Goal: Book appointment/travel/reservation

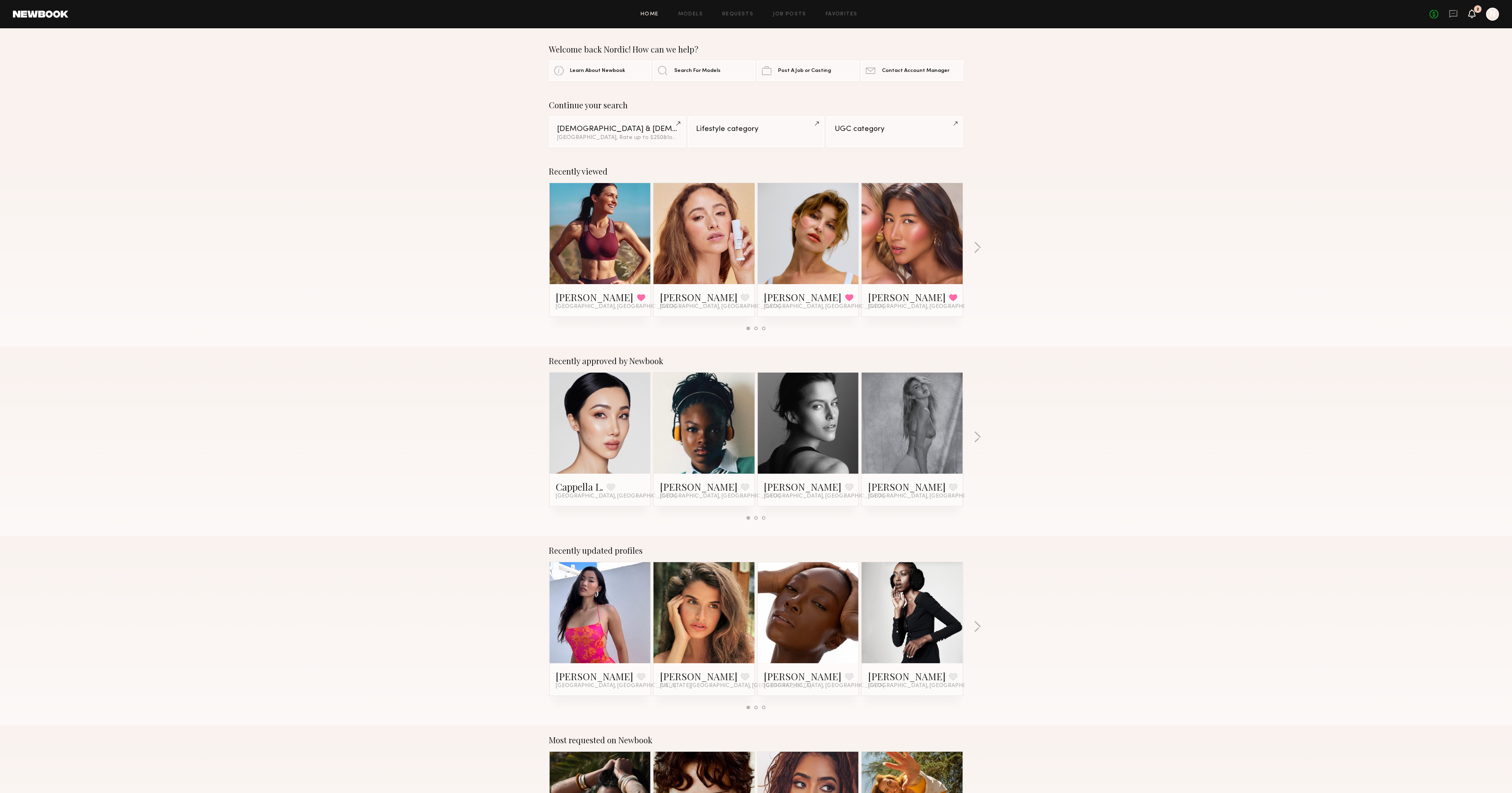
click at [1472, 14] on icon at bounding box center [1472, 14] width 6 height 6
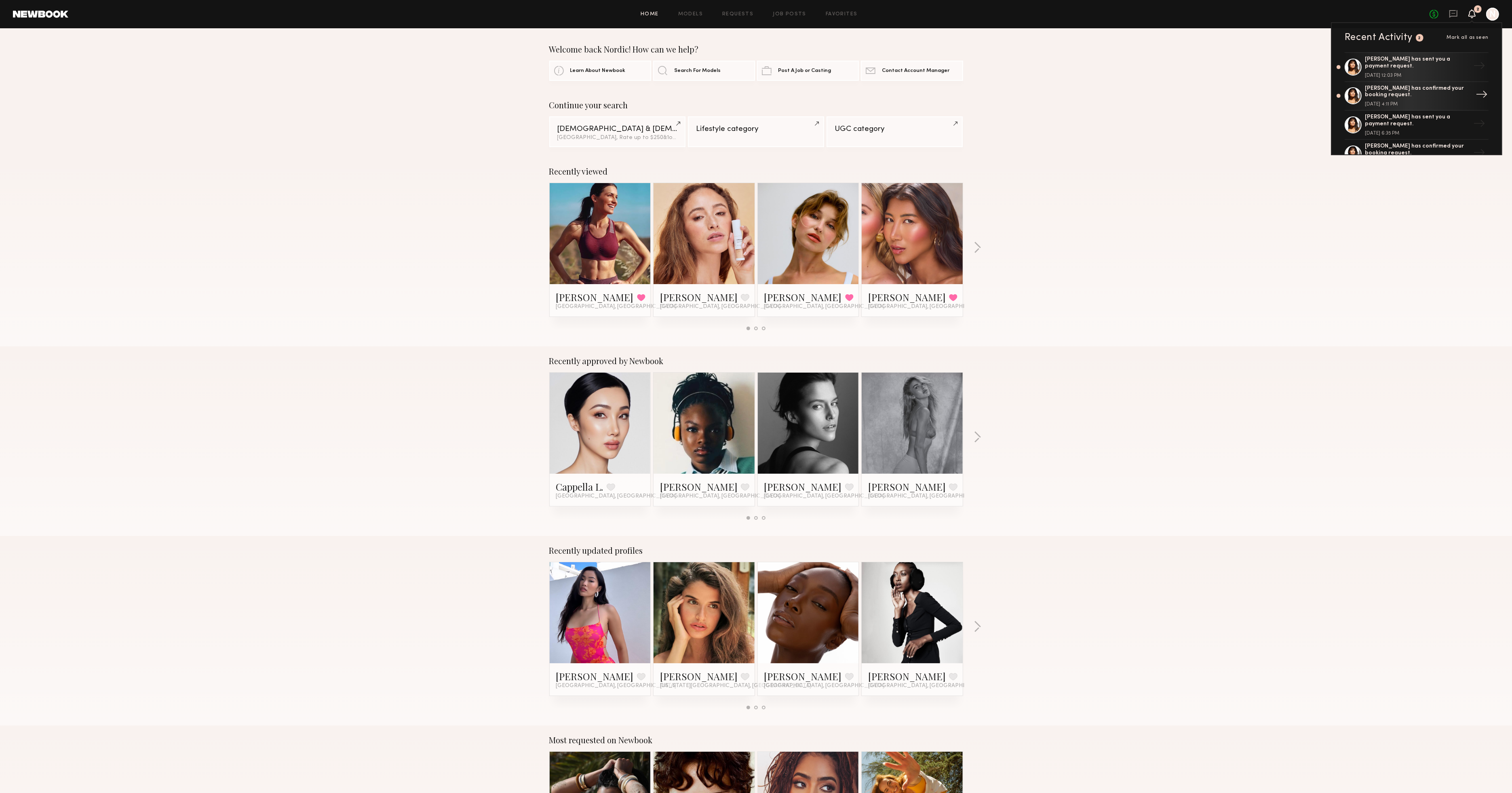
click at [1413, 96] on div "[PERSON_NAME] has confirmed your booking request." at bounding box center [1418, 92] width 105 height 14
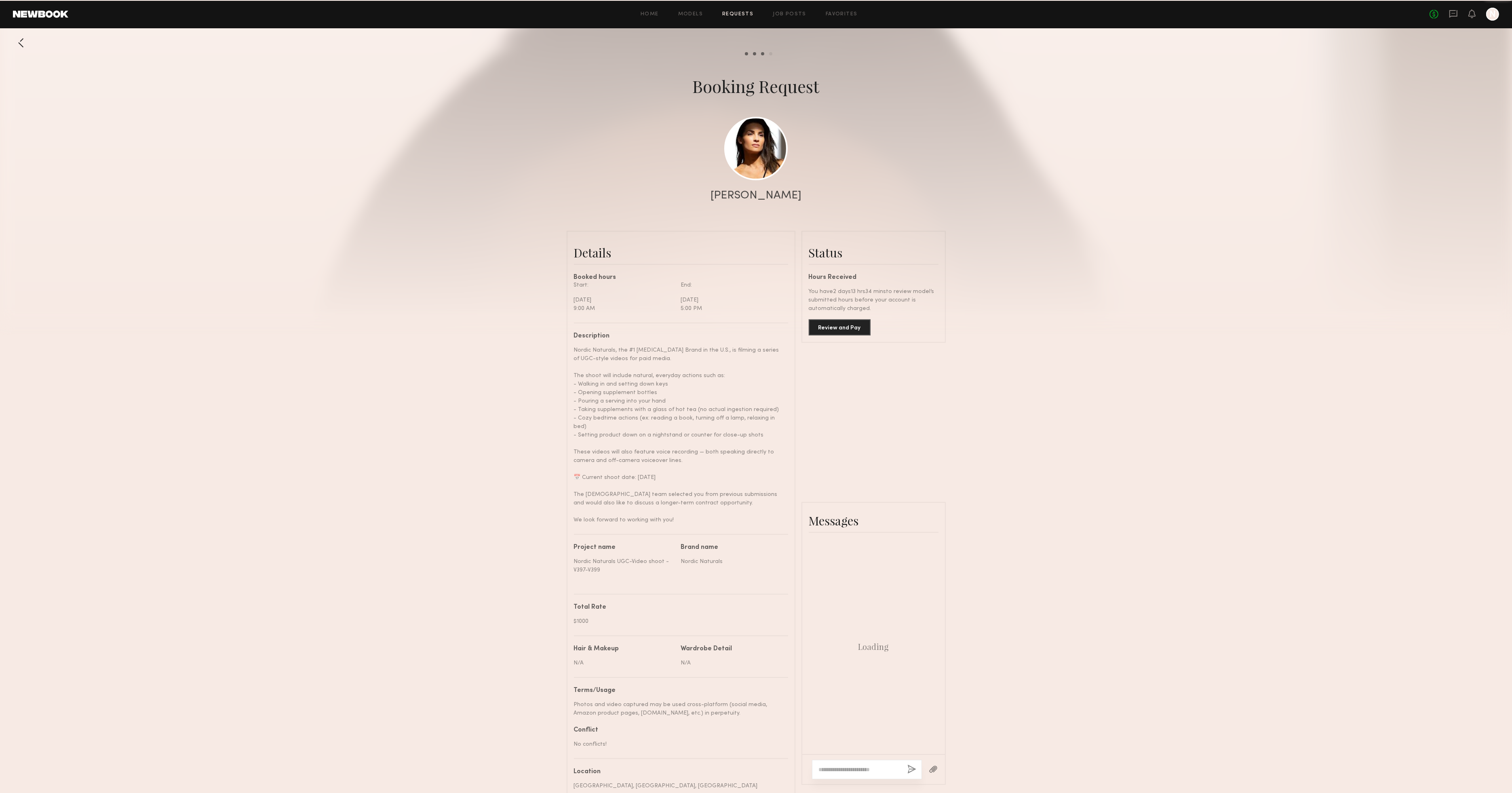
scroll to position [588, 0]
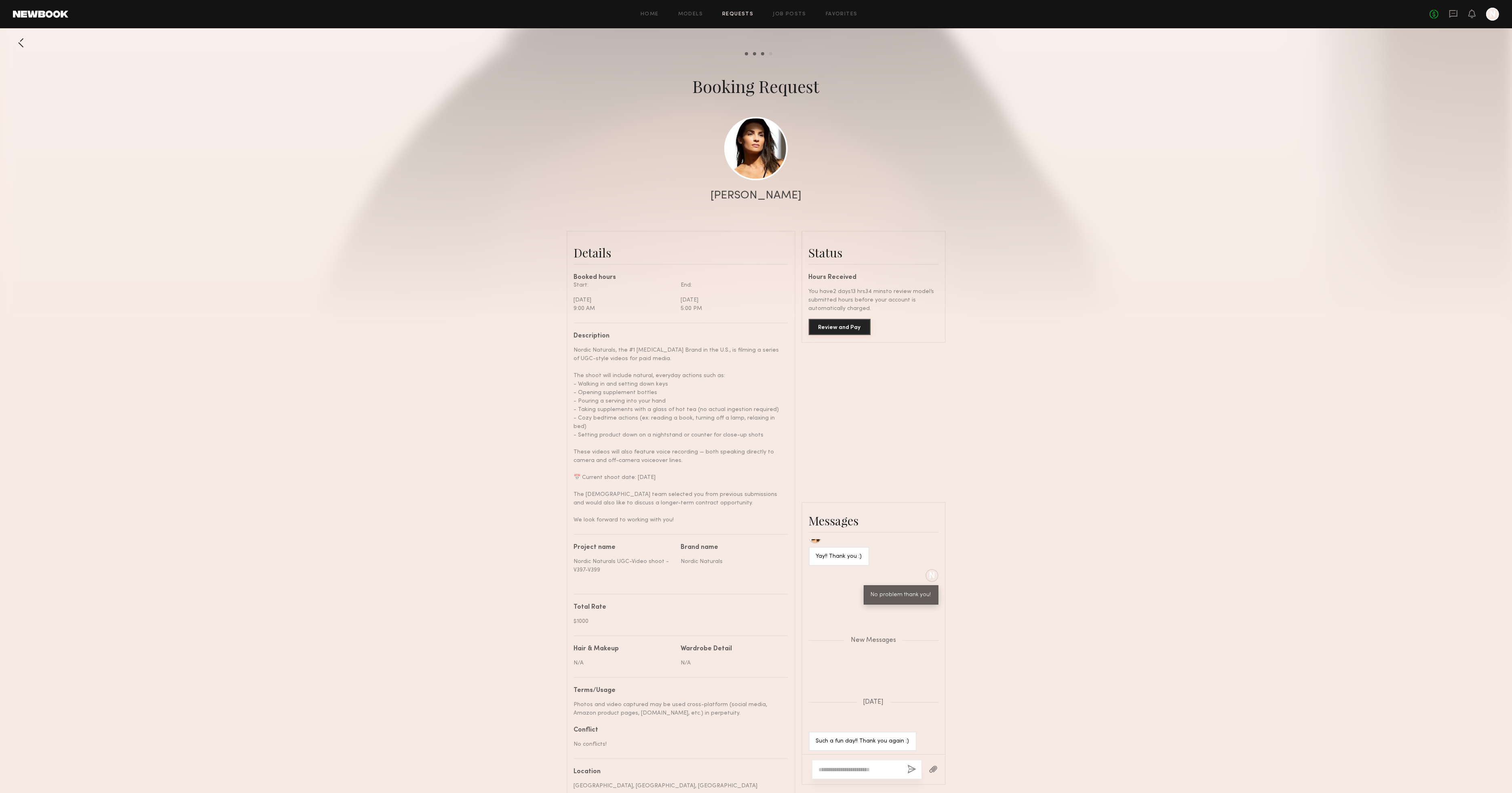
click at [858, 328] on button "Review and Pay" at bounding box center [839, 327] width 62 height 16
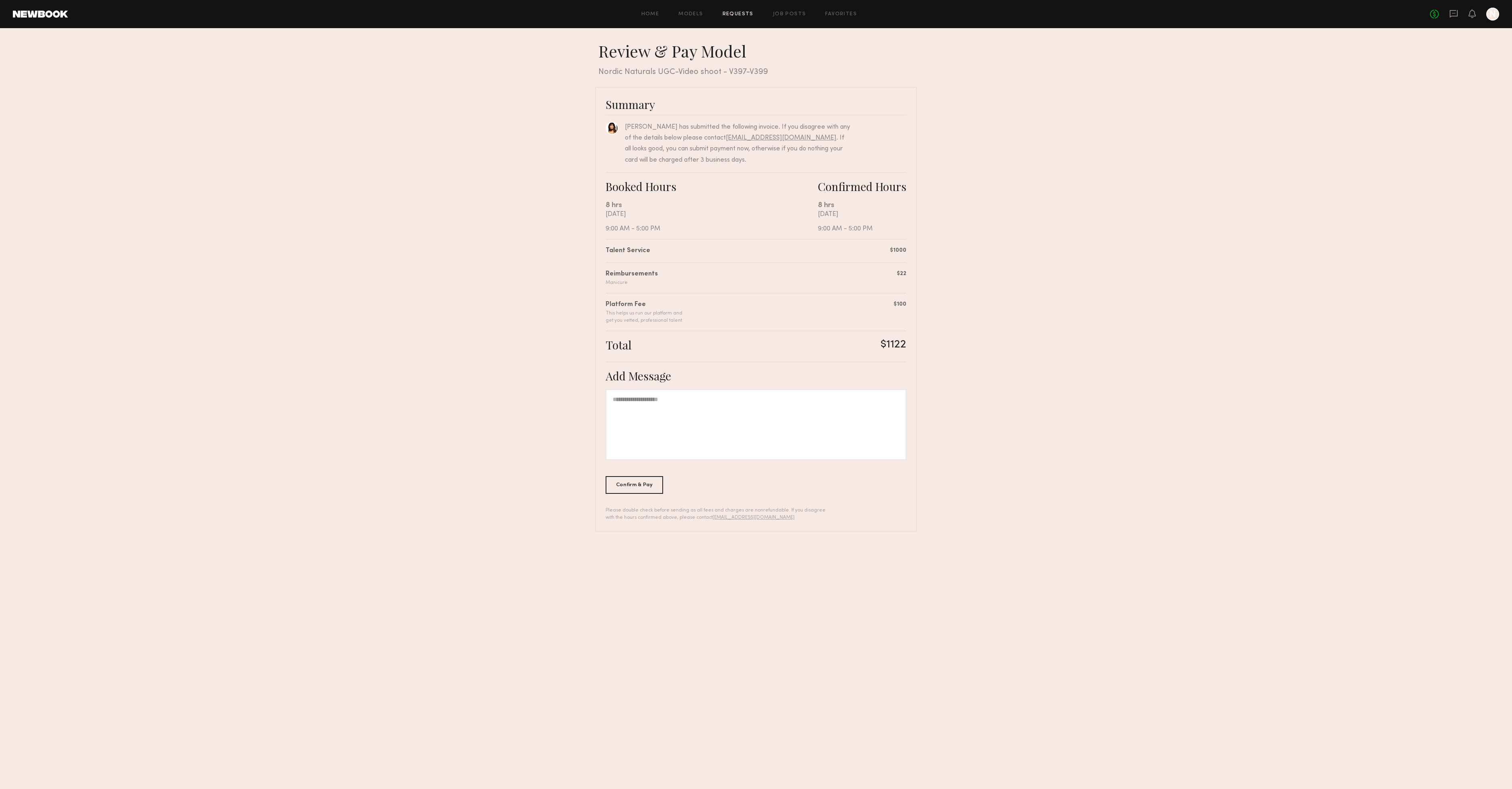
click at [744, 408] on div at bounding box center [756, 424] width 301 height 71
click at [788, 400] on div "**********" at bounding box center [756, 424] width 301 height 71
click at [838, 399] on div "**********" at bounding box center [756, 424] width 301 height 71
click at [640, 483] on div "Confirm & Pay" at bounding box center [635, 484] width 58 height 18
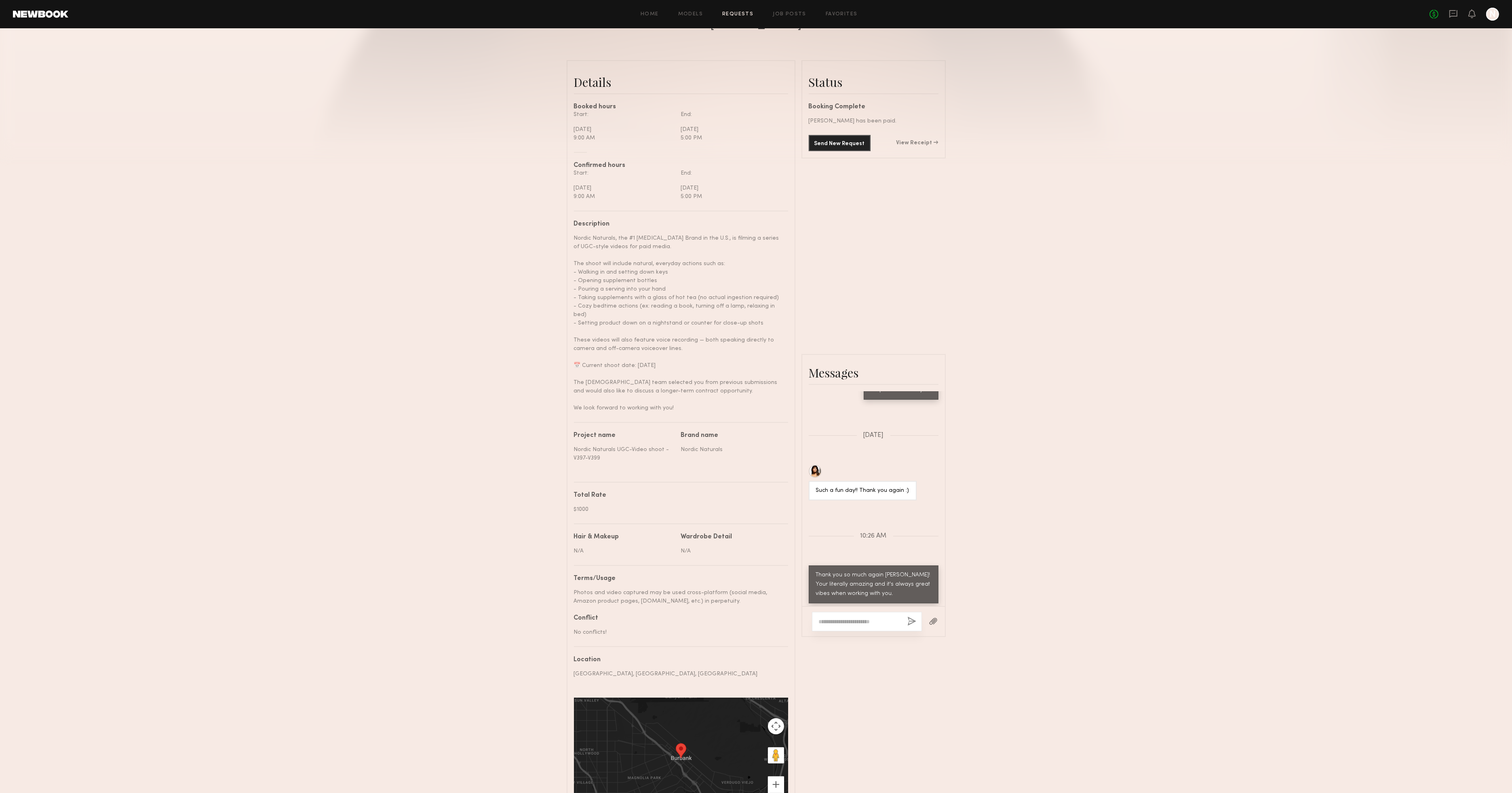
scroll to position [8, 0]
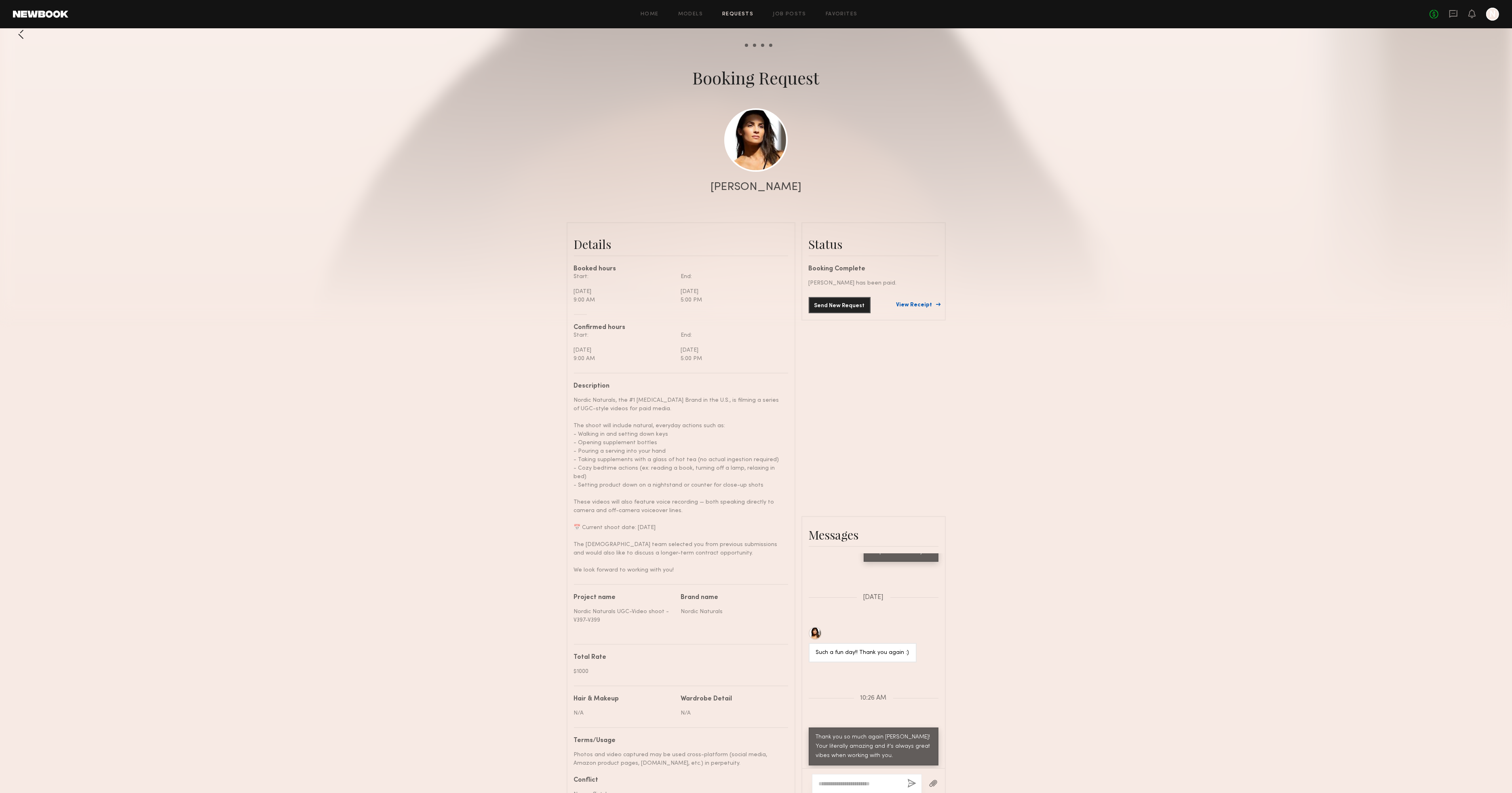
click at [919, 304] on link "View Receipt" at bounding box center [917, 305] width 42 height 6
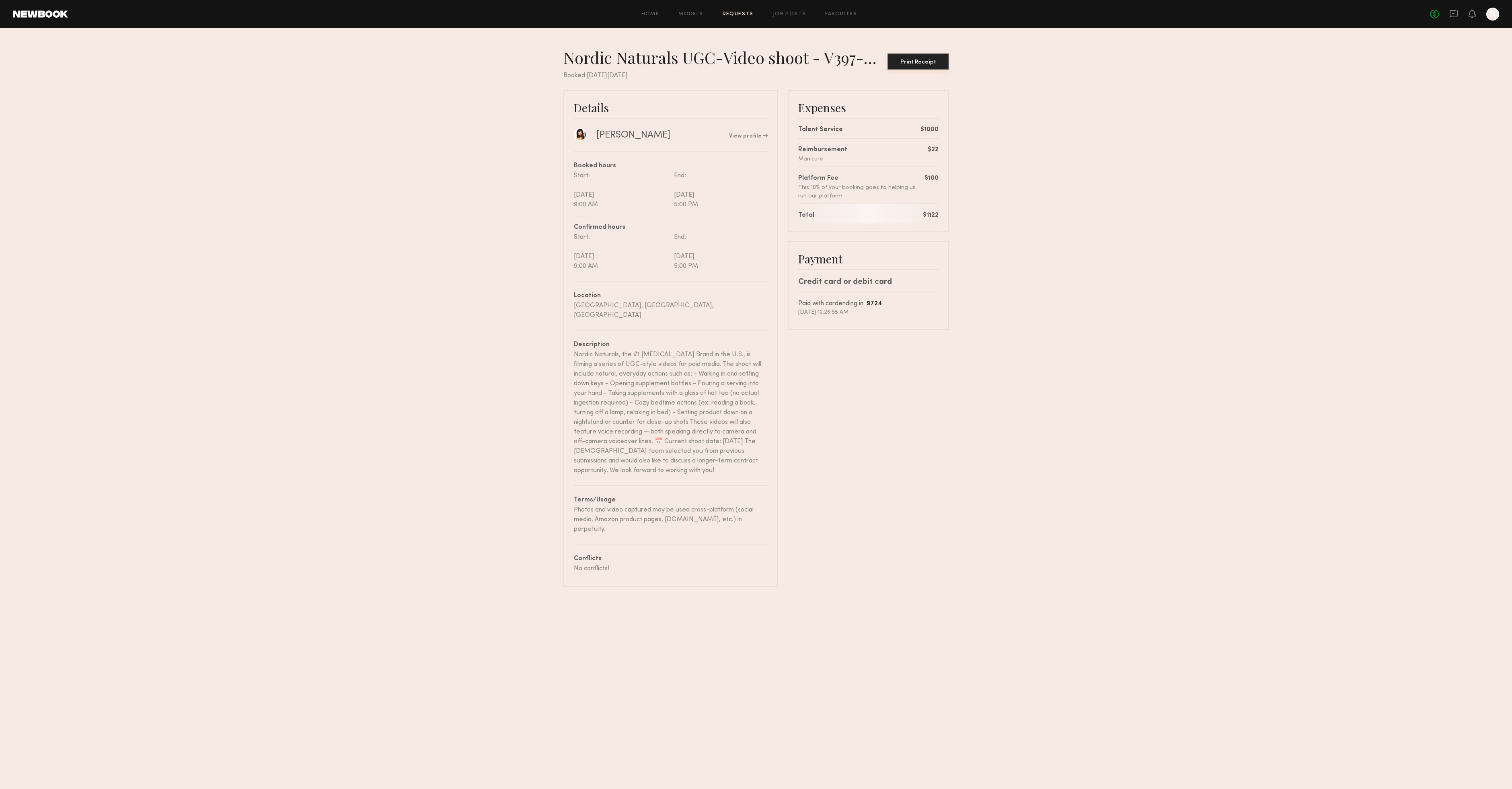
click at [926, 65] on div "Print Receipt" at bounding box center [919, 62] width 55 height 6
click at [1470, 15] on icon at bounding box center [1472, 14] width 6 height 6
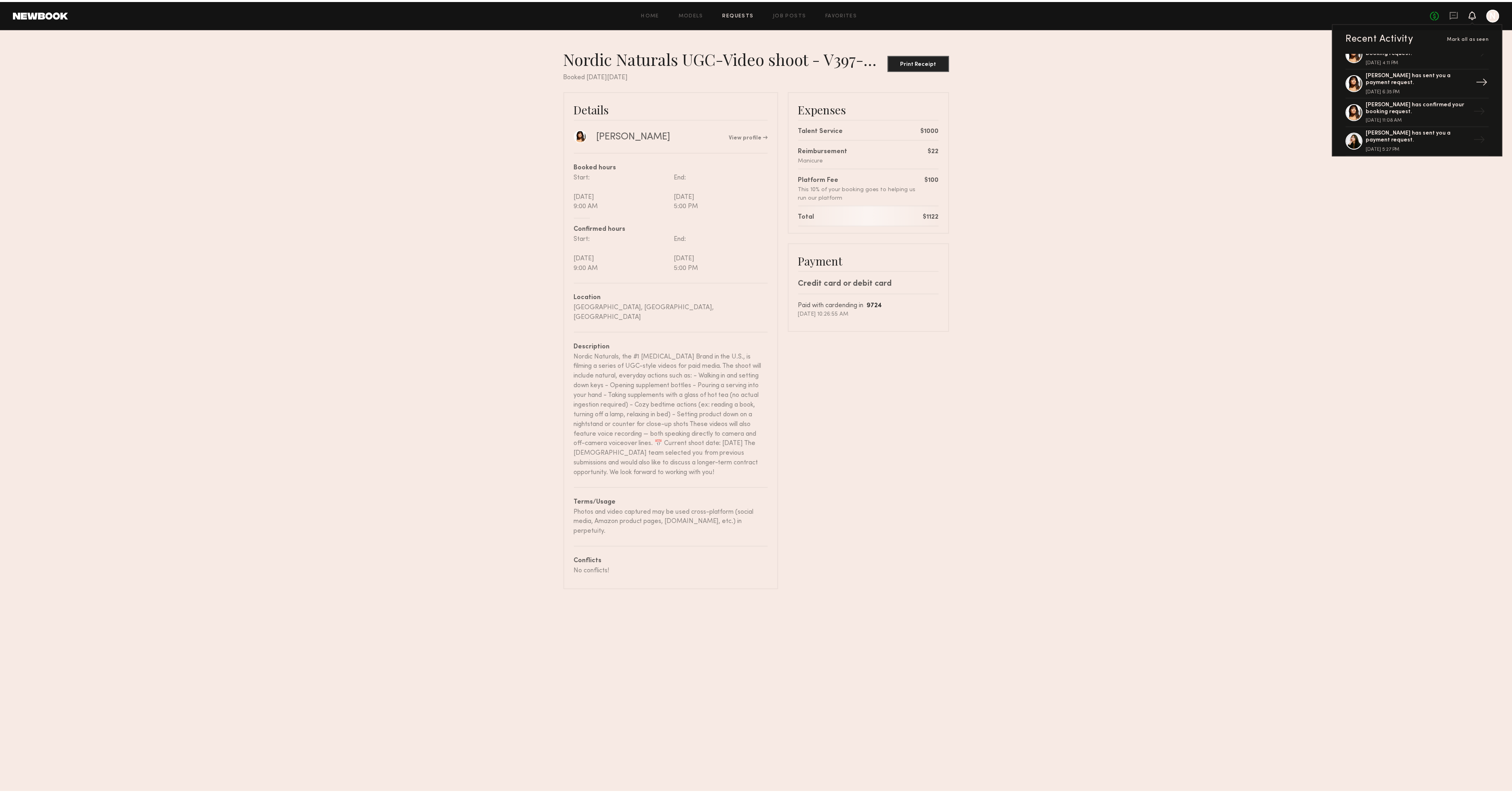
scroll to position [50, 0]
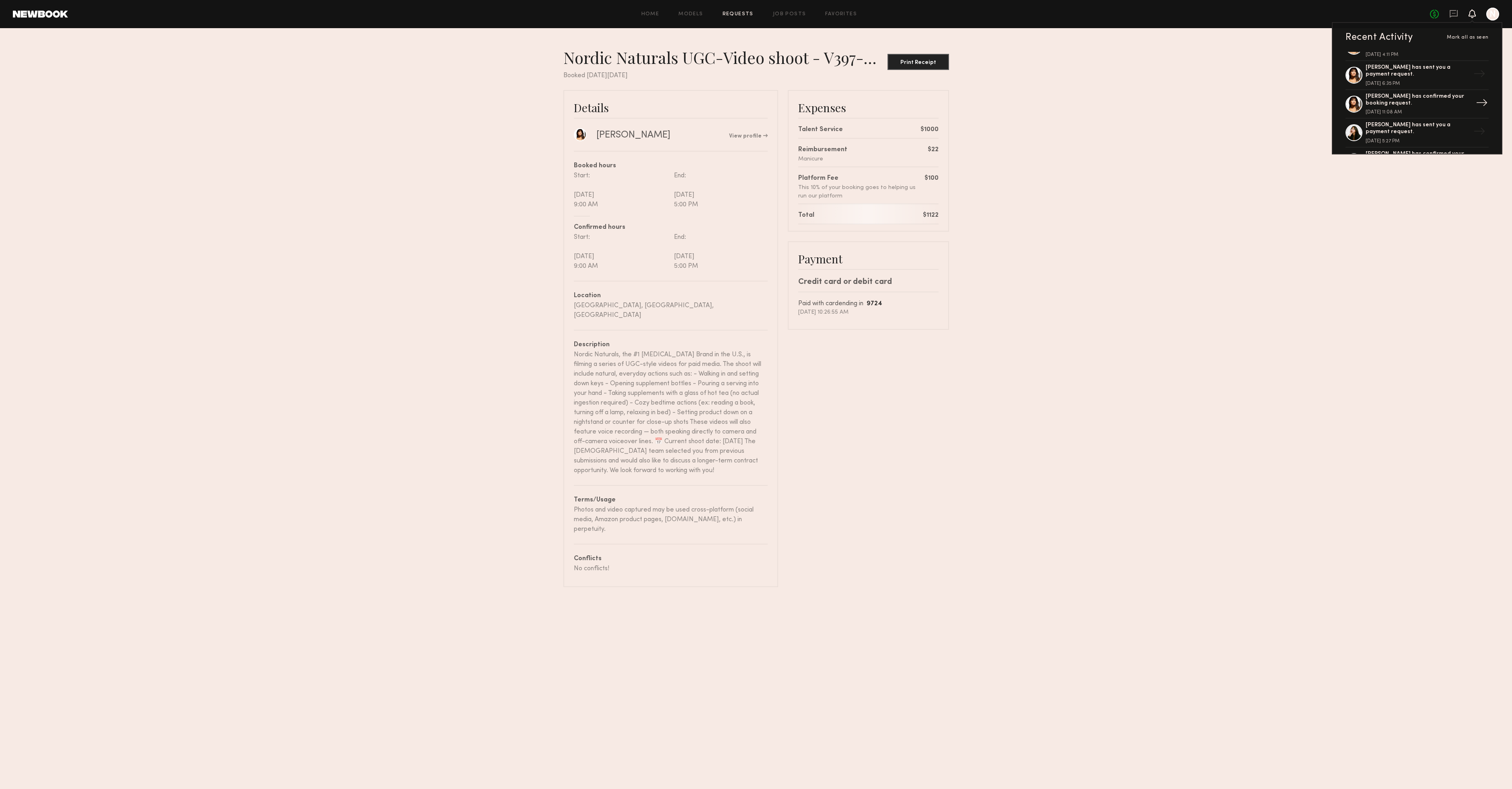
click at [1420, 99] on div "[PERSON_NAME] has confirmed your booking request." at bounding box center [1418, 100] width 104 height 14
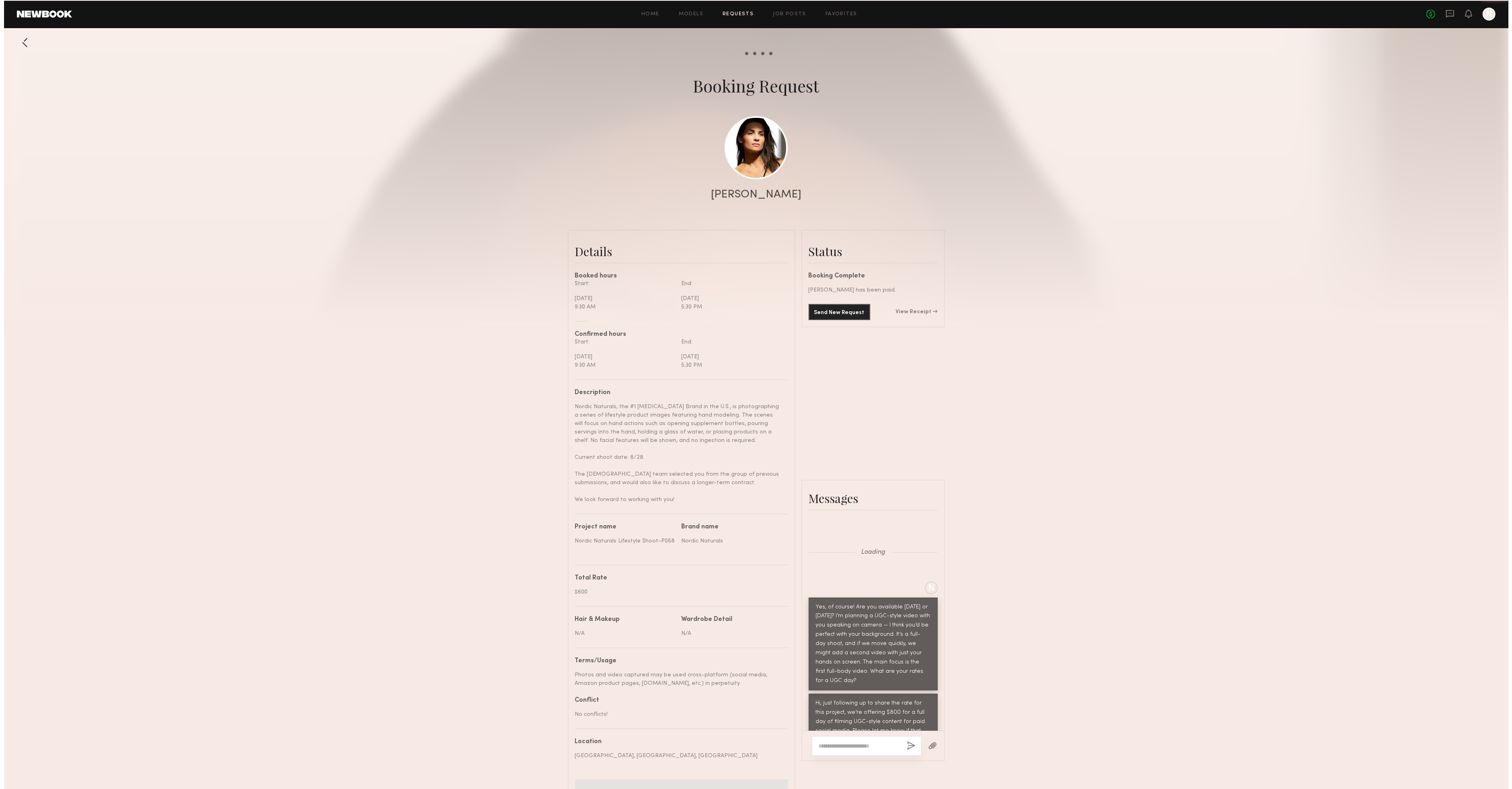
scroll to position [642, 0]
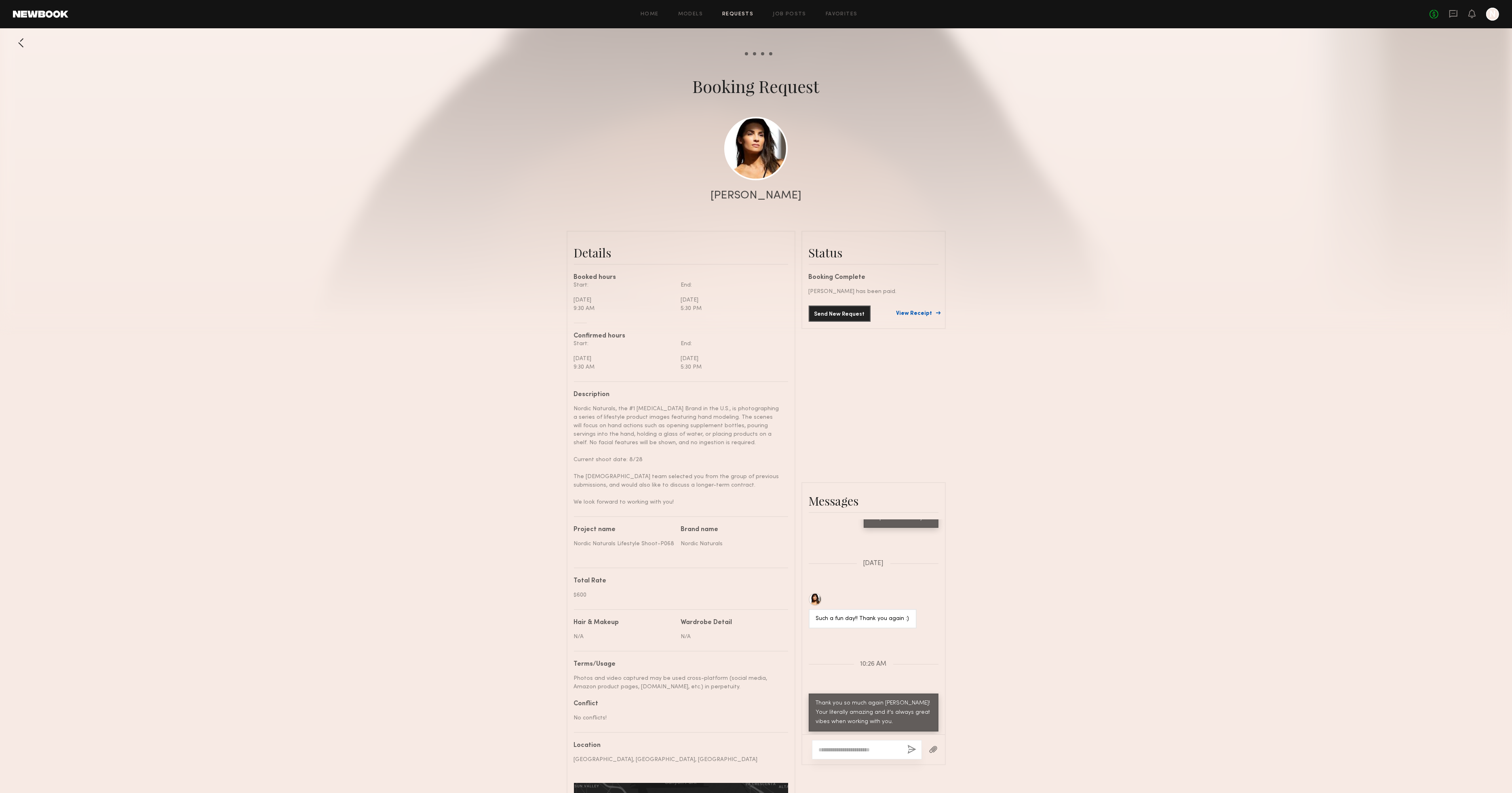
click at [925, 312] on link "View Receipt" at bounding box center [917, 314] width 42 height 6
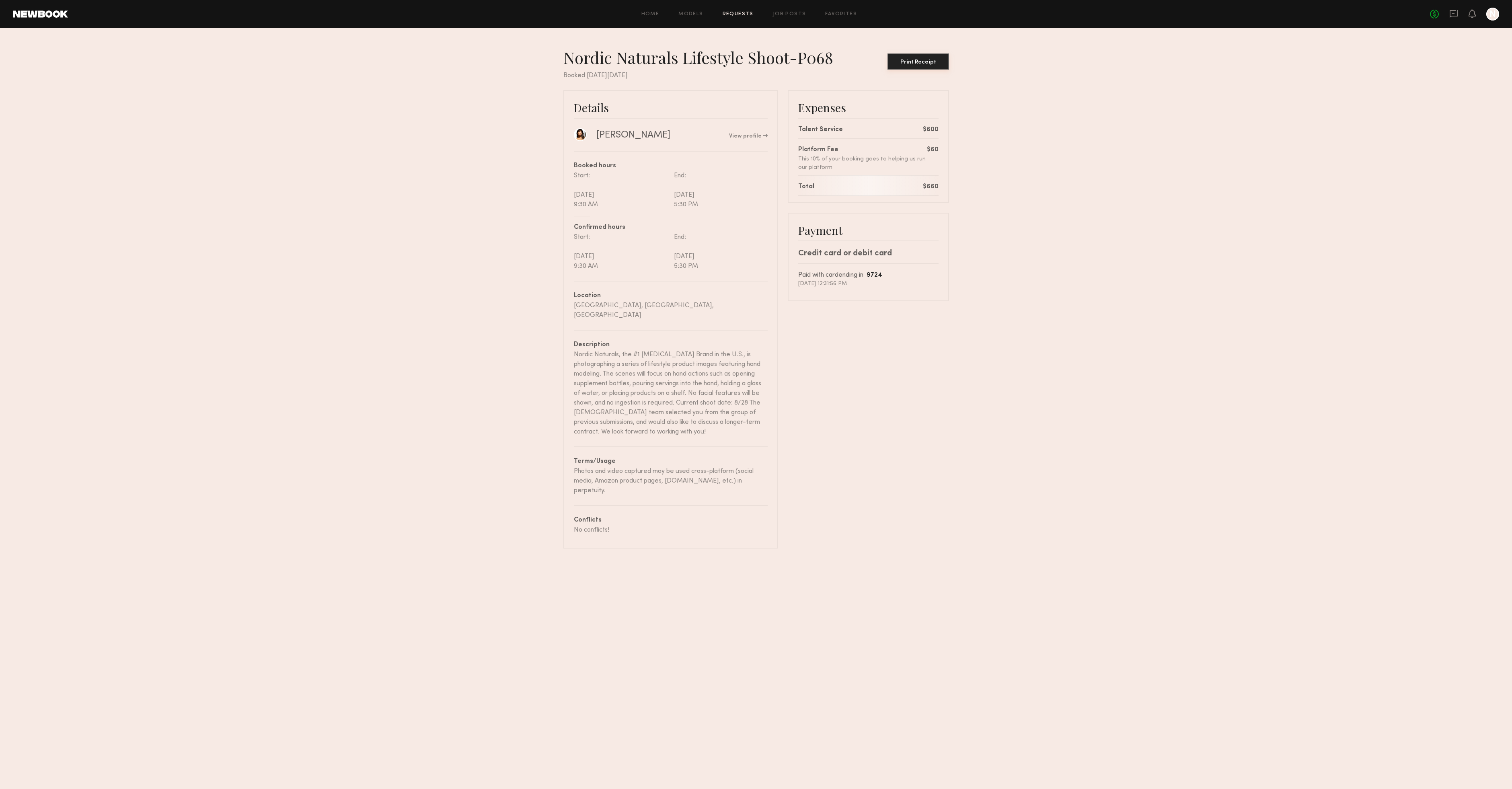
click at [927, 62] on div "Print Receipt" at bounding box center [919, 62] width 55 height 6
